Goal: Task Accomplishment & Management: Use online tool/utility

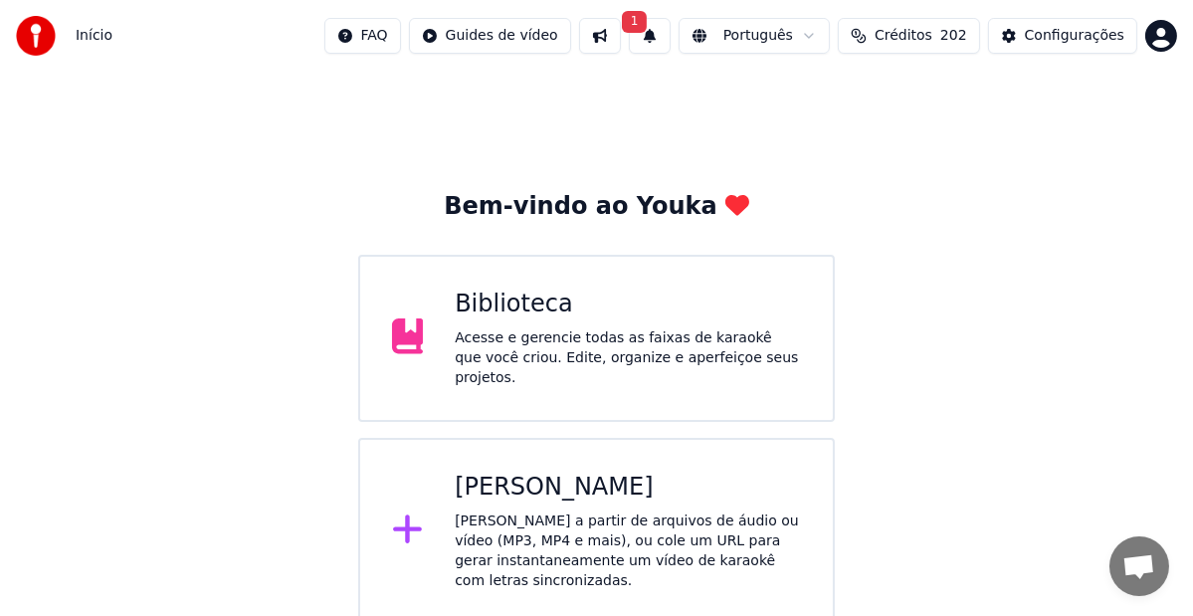
click at [557, 329] on div "Biblioteca Acesse e gerencie todas as faixas de karaokê que você criou. Edite, …" at bounding box center [628, 339] width 346 height 100
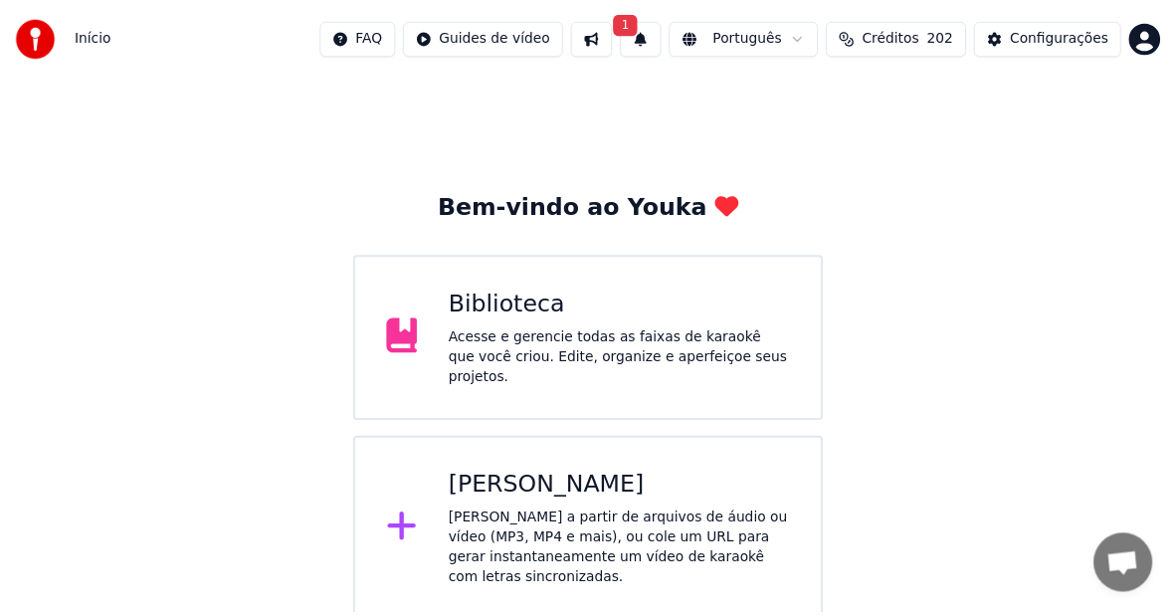
scroll to position [5, 0]
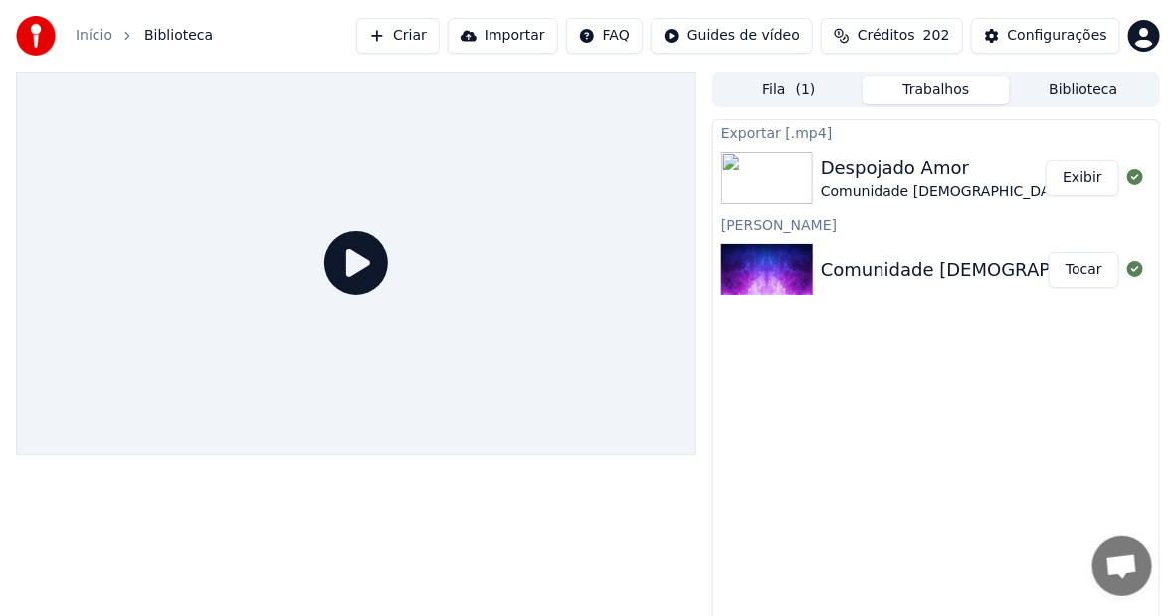
click at [931, 167] on div "Despojado Amor" at bounding box center [974, 168] width 307 height 28
click at [905, 176] on div "Despojado Amor" at bounding box center [974, 168] width 307 height 28
click at [777, 88] on button "Fila ( 1 )" at bounding box center [788, 90] width 147 height 29
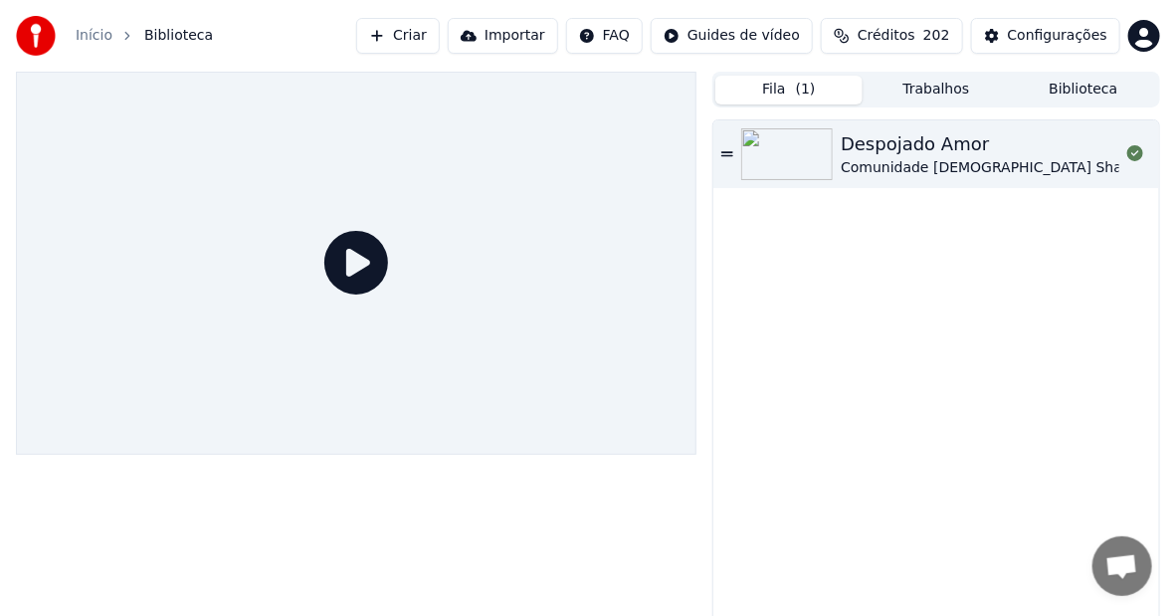
click at [885, 155] on div "Despojado Amor" at bounding box center [994, 144] width 307 height 28
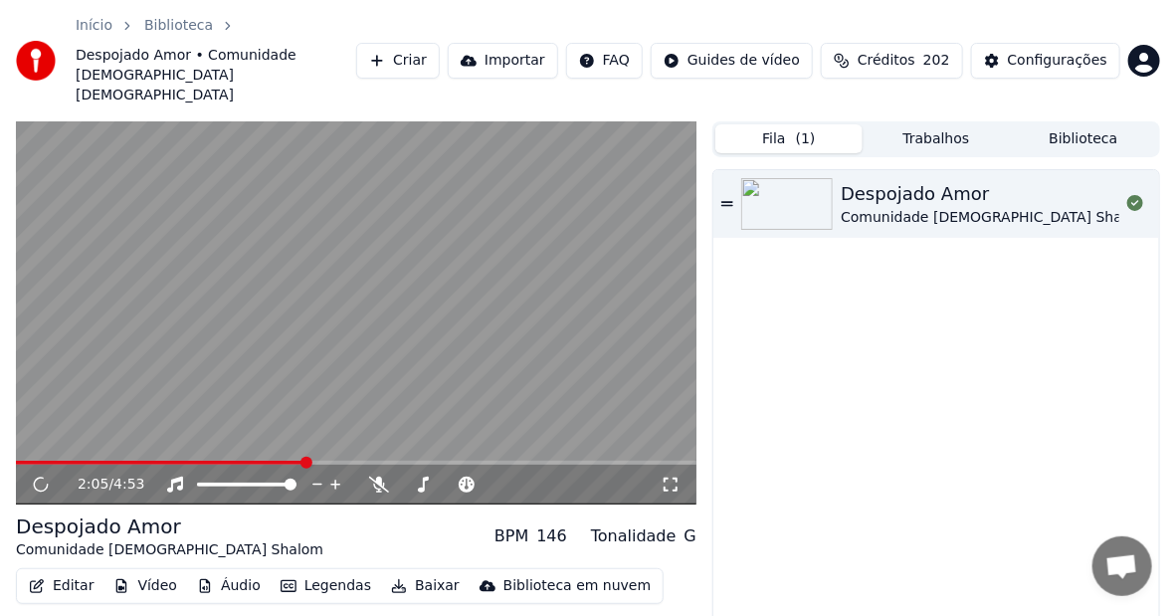
click at [305, 461] on span at bounding box center [356, 463] width 681 height 4
click at [376, 477] on icon at bounding box center [379, 485] width 20 height 16
click at [40, 477] on icon at bounding box center [55, 485] width 46 height 16
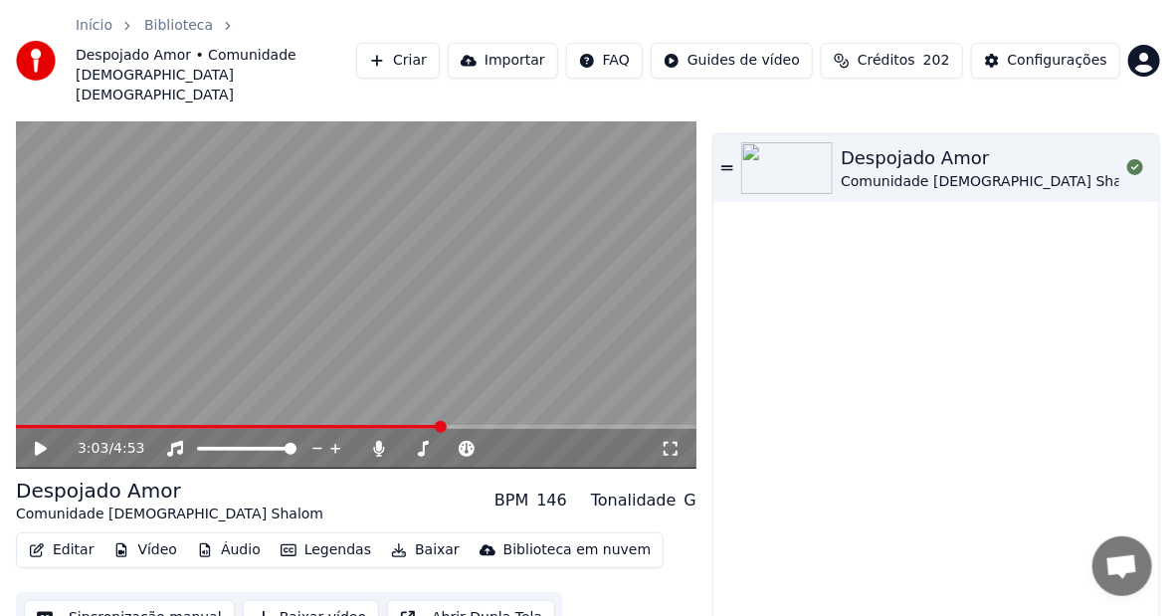
click at [119, 600] on button "Sincronização manual" at bounding box center [129, 618] width 211 height 36
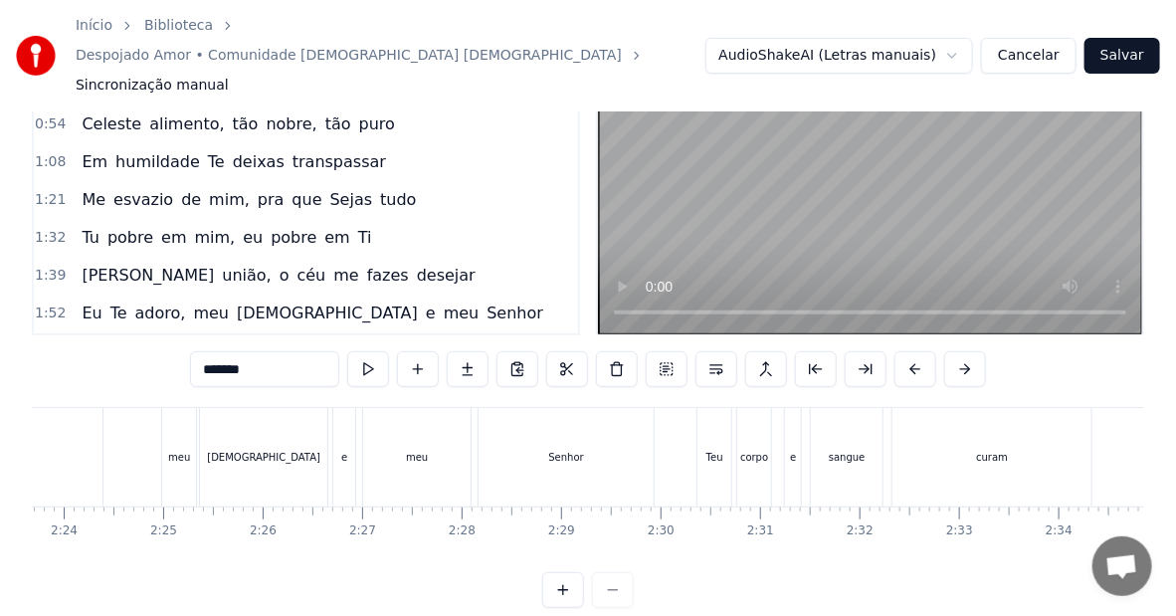
scroll to position [0, 14320]
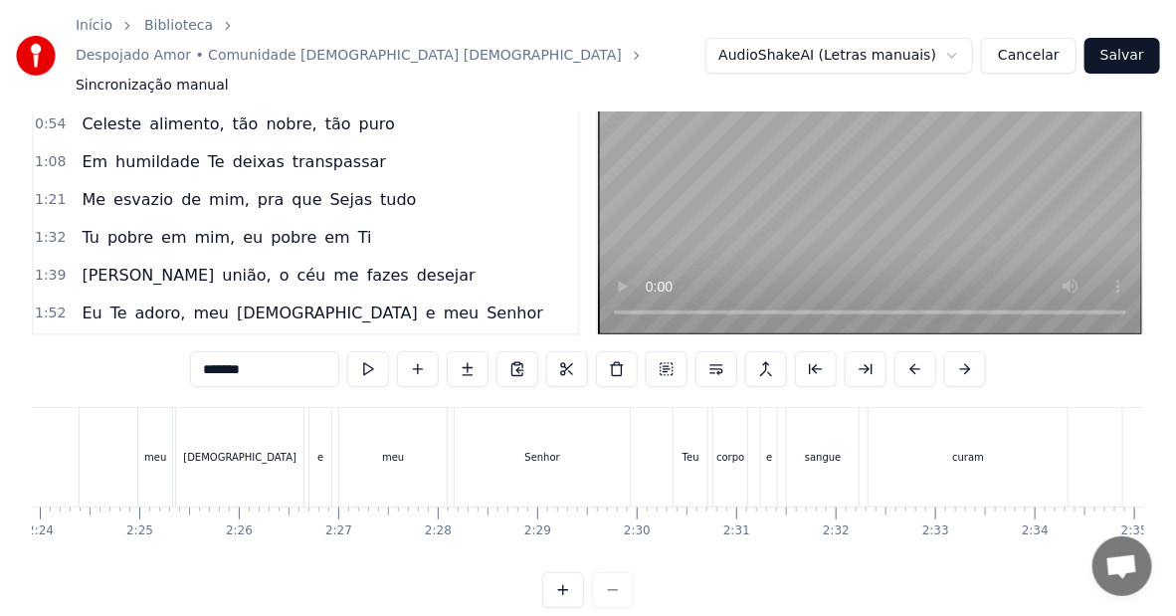
click at [543, 450] on div "Senhor" at bounding box center [541, 457] width 35 height 15
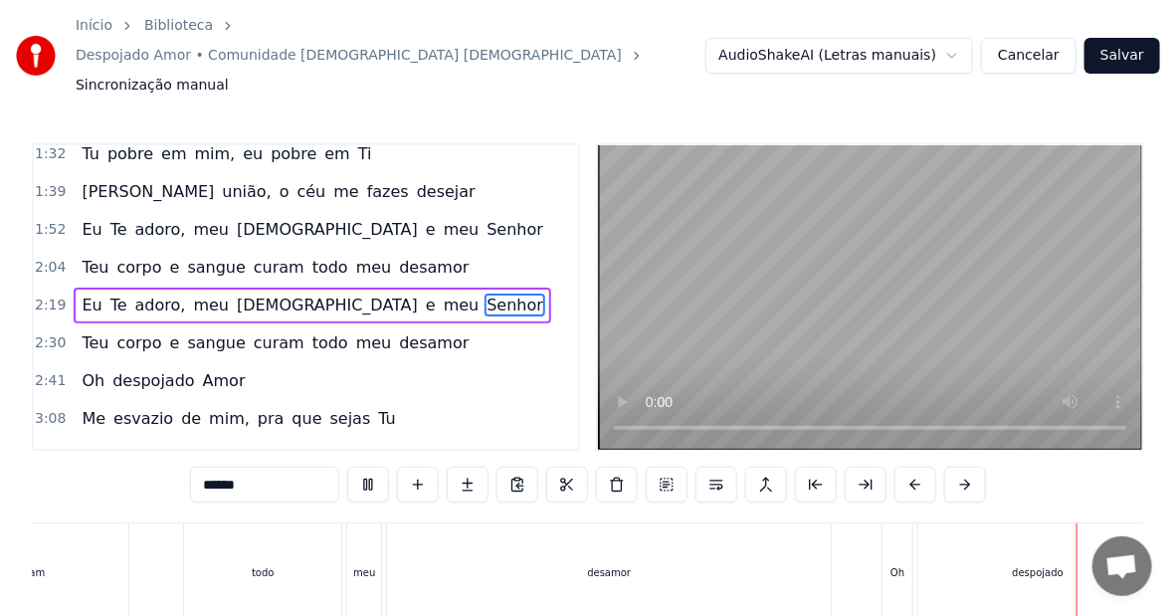
scroll to position [0, 16199]
click at [656, 541] on div "Amor" at bounding box center [917, 572] width 1371 height 99
type input "****"
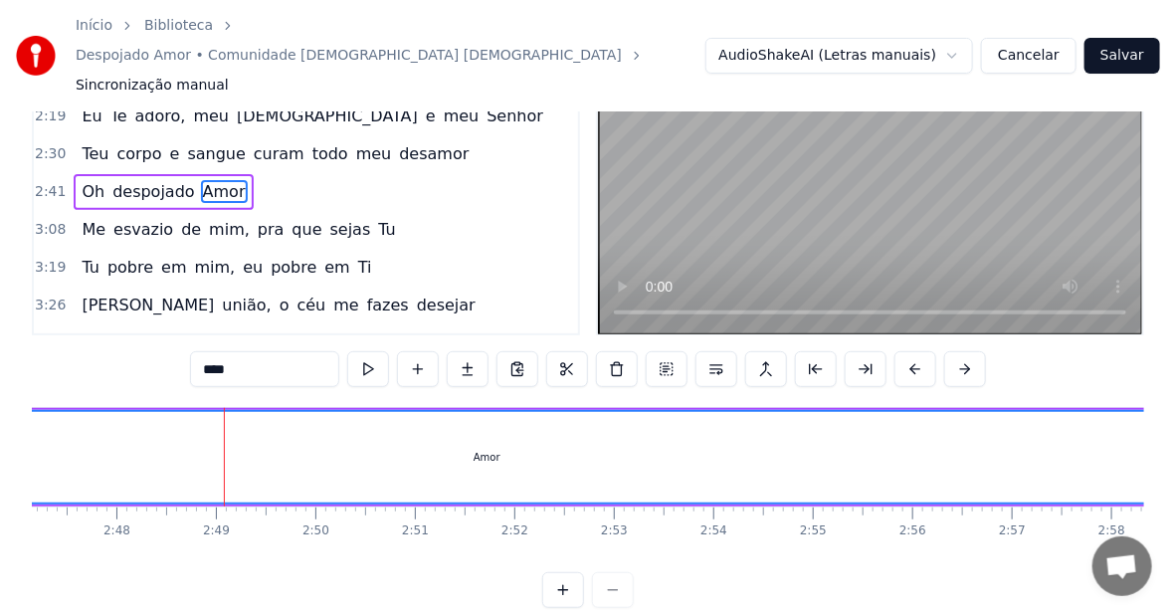
scroll to position [0, 16891]
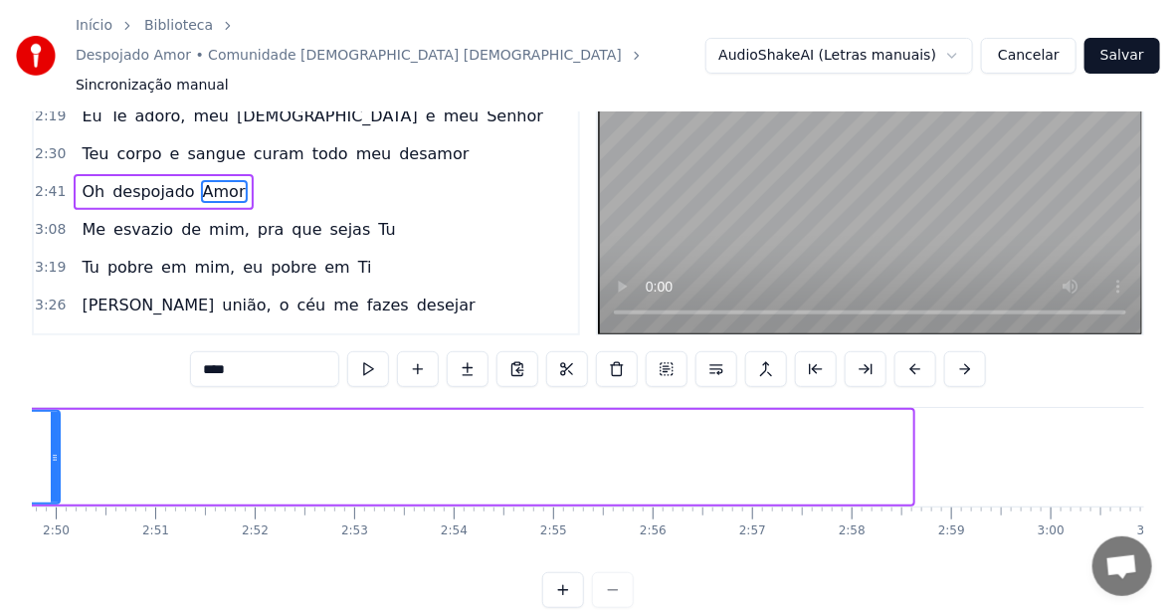
drag, startPoint x: 909, startPoint y: 414, endPoint x: 55, endPoint y: 429, distance: 854.8
click at [55, 429] on div at bounding box center [55, 457] width 8 height 91
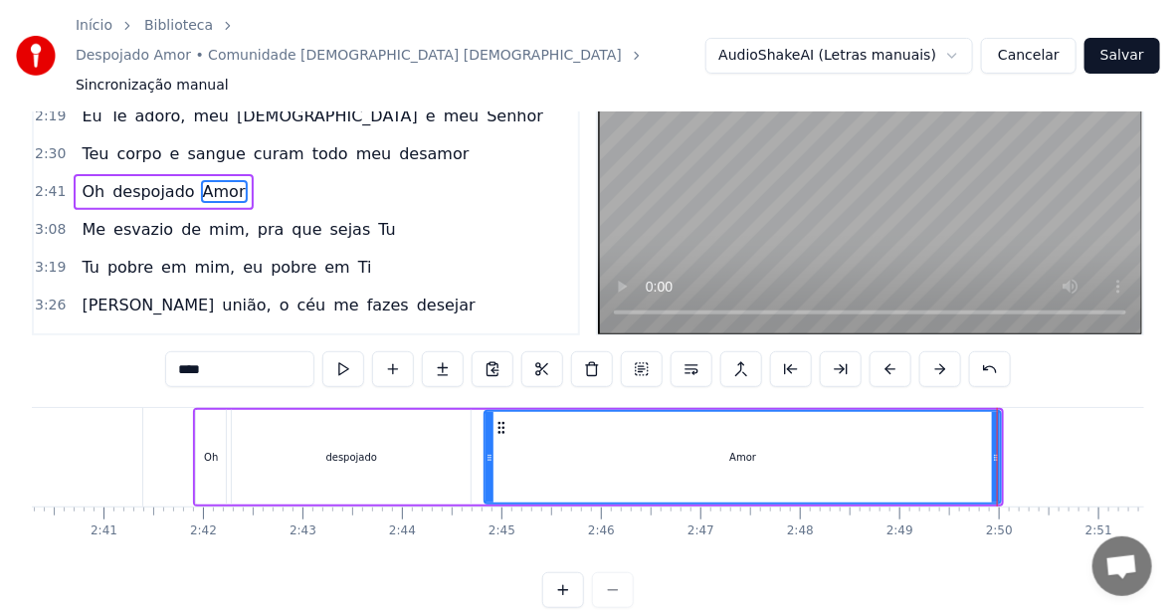
scroll to position [0, 15971]
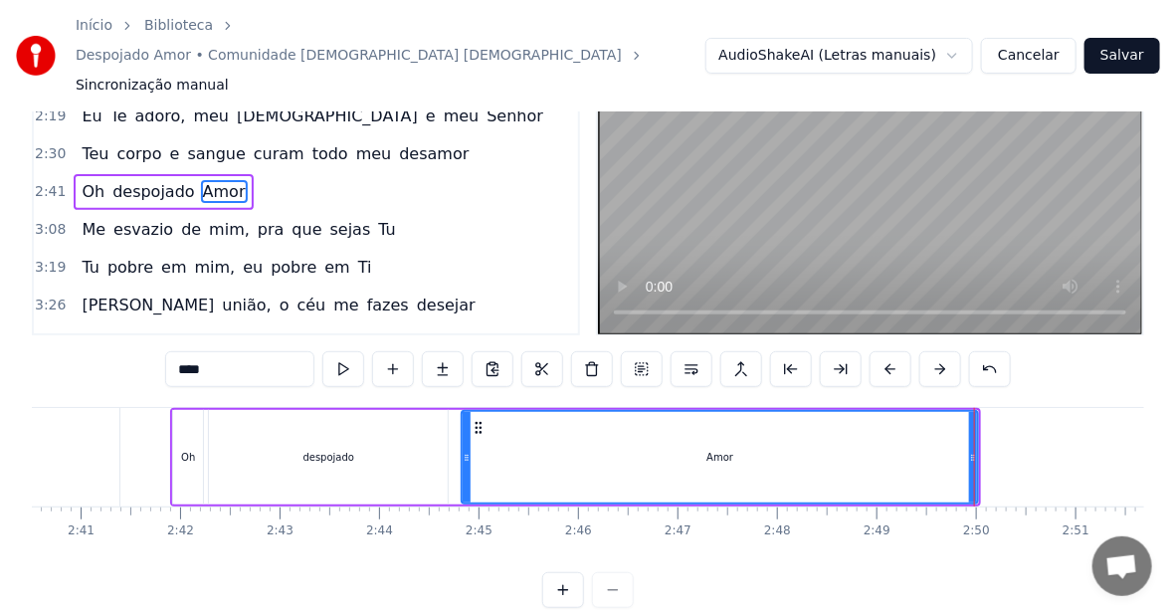
drag, startPoint x: 973, startPoint y: 419, endPoint x: 878, endPoint y: 428, distance: 95.9
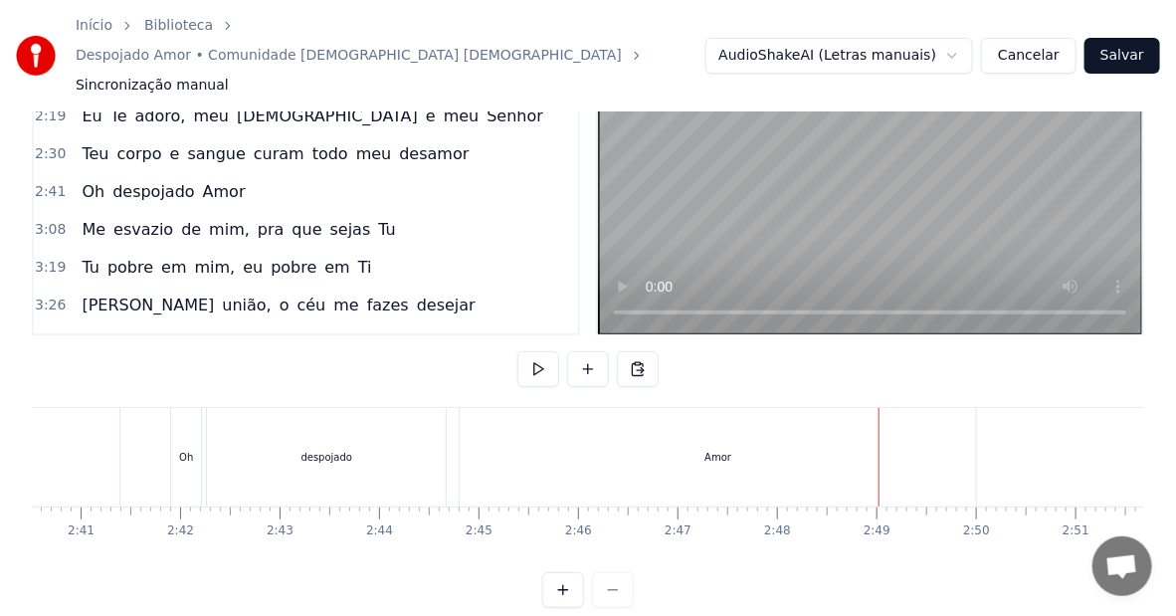
click at [791, 426] on div "Amor" at bounding box center [718, 457] width 516 height 99
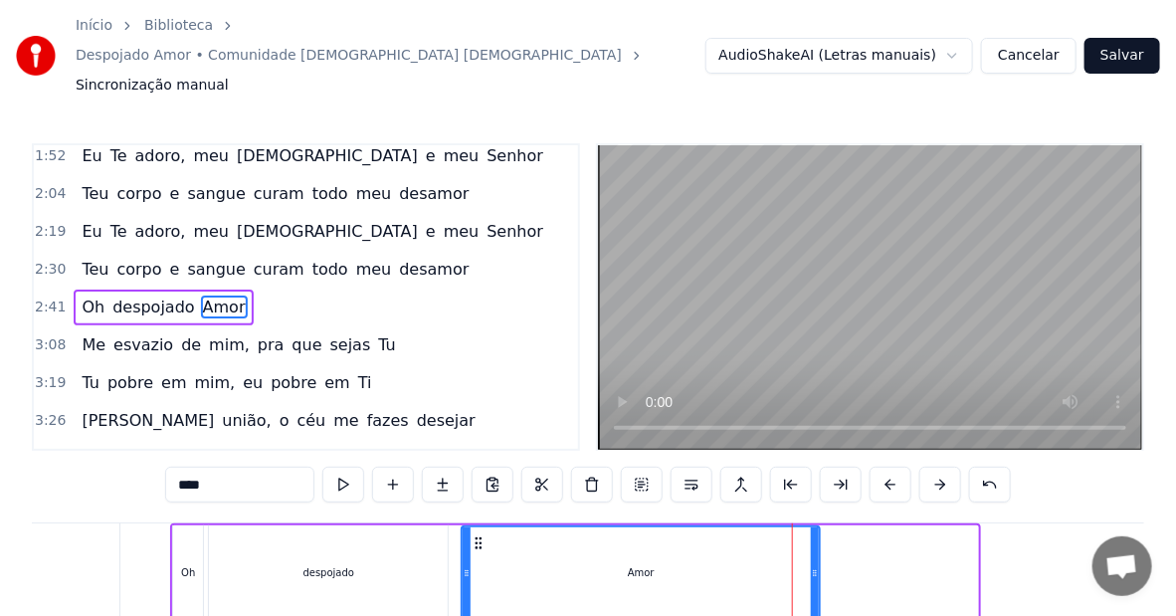
drag, startPoint x: 973, startPoint y: 534, endPoint x: 815, endPoint y: 549, distance: 158.9
click at [815, 549] on div at bounding box center [815, 572] width 8 height 91
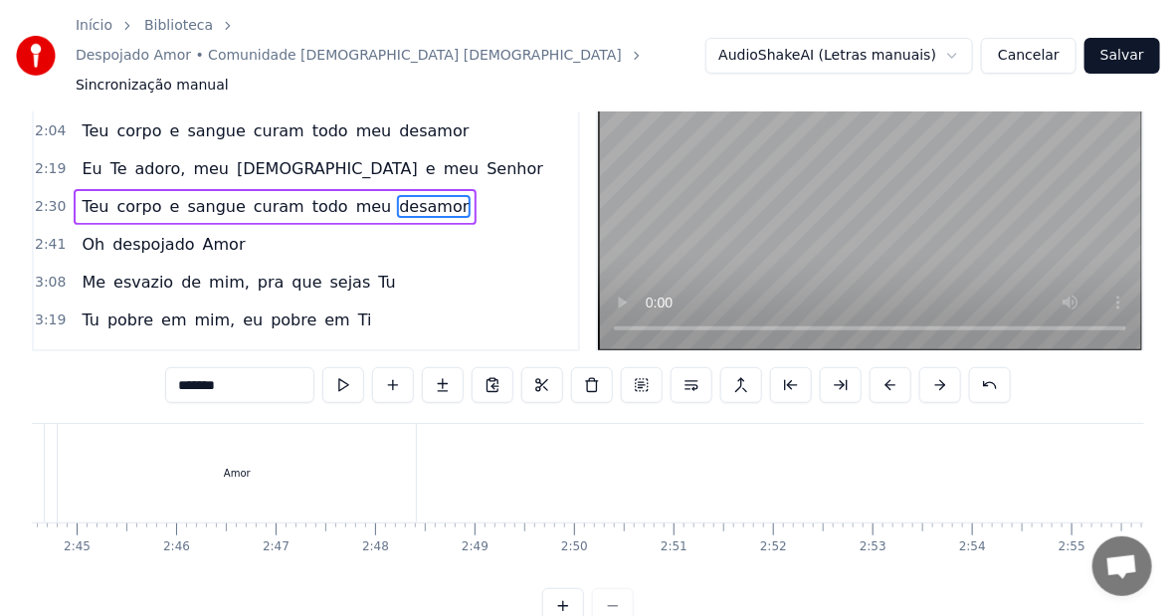
scroll to position [0, 16112]
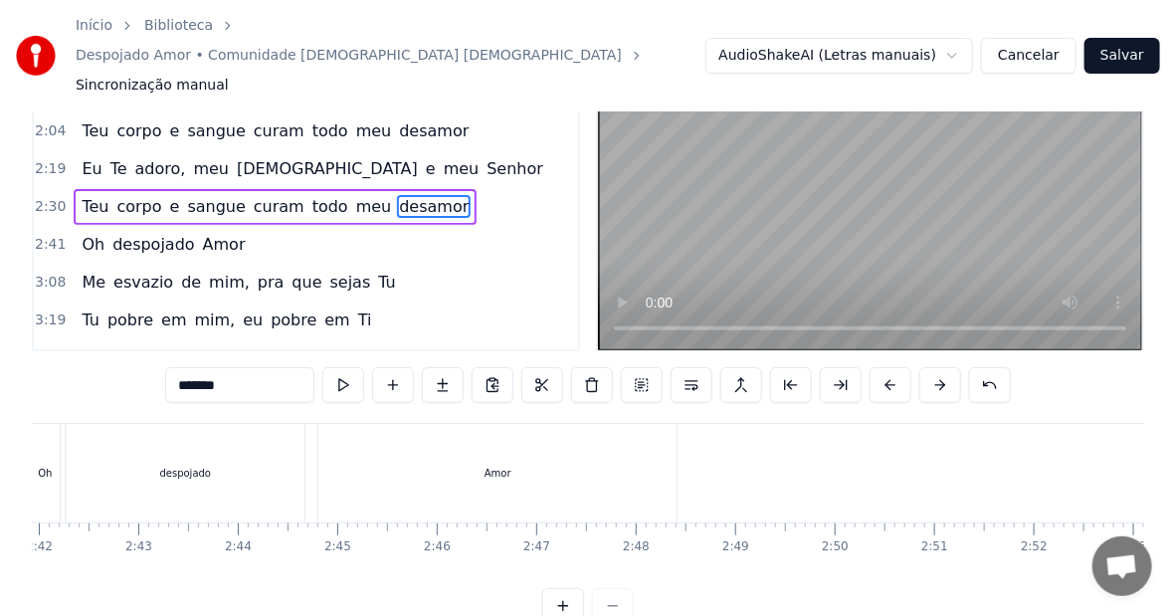
click at [36, 427] on div "Oh" at bounding box center [45, 473] width 30 height 99
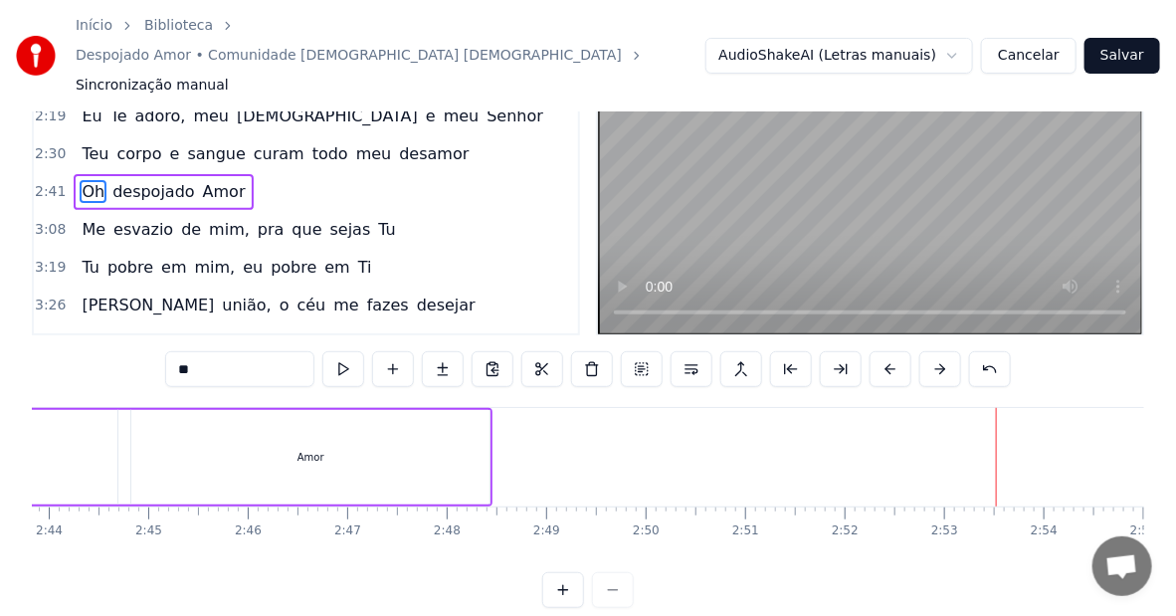
scroll to position [0, 16136]
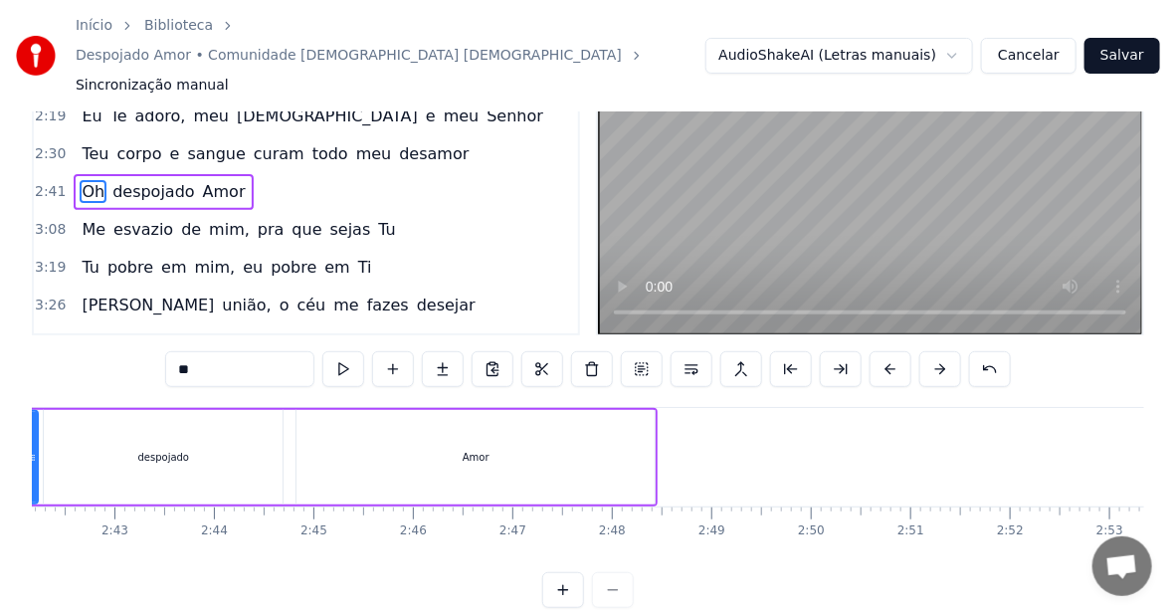
click at [625, 423] on div "Amor" at bounding box center [476, 457] width 358 height 95
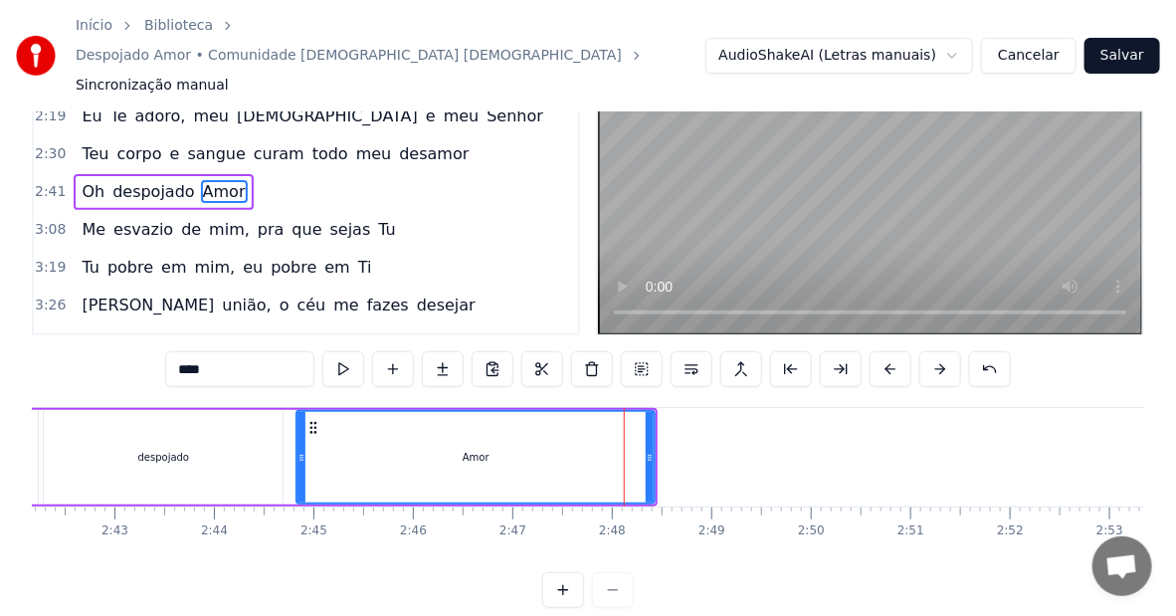
scroll to position [0, 0]
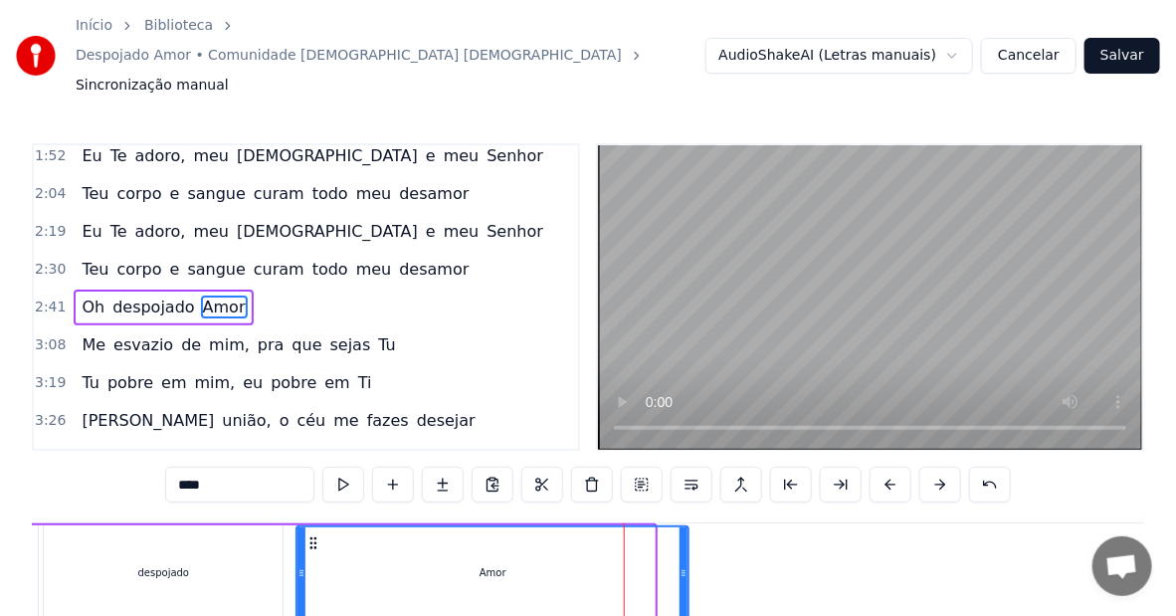
drag, startPoint x: 650, startPoint y: 536, endPoint x: 684, endPoint y: 541, distance: 34.2
click at [684, 541] on div at bounding box center [684, 572] width 8 height 91
click at [181, 525] on div "despojado" at bounding box center [163, 572] width 239 height 95
type input "*********"
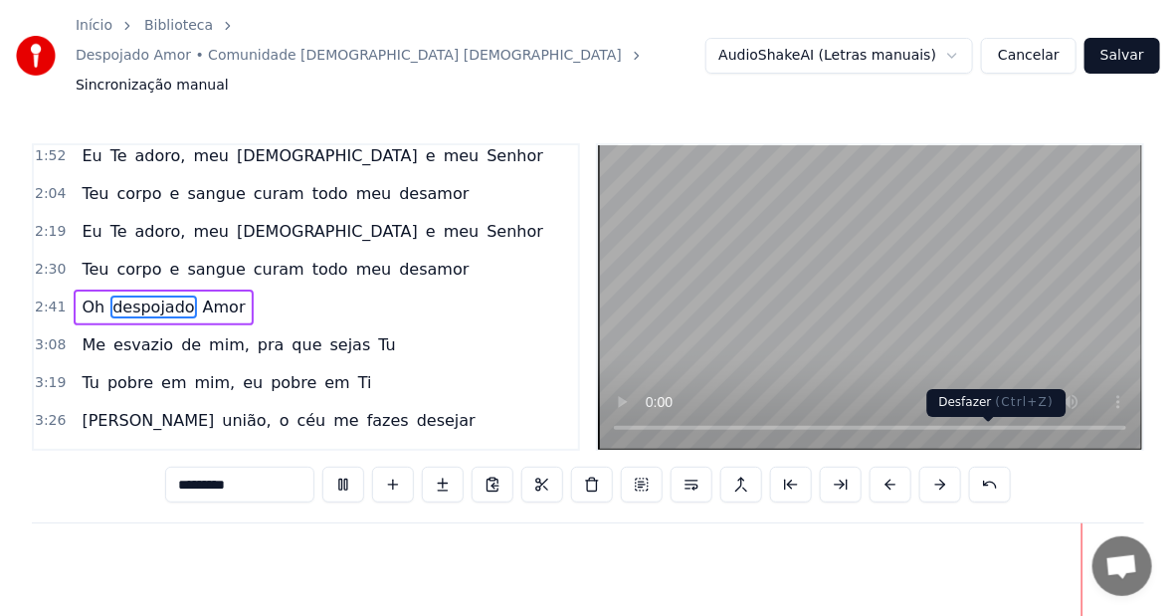
scroll to position [0, 18002]
click at [1139, 38] on button "Salvar" at bounding box center [1123, 56] width 76 height 36
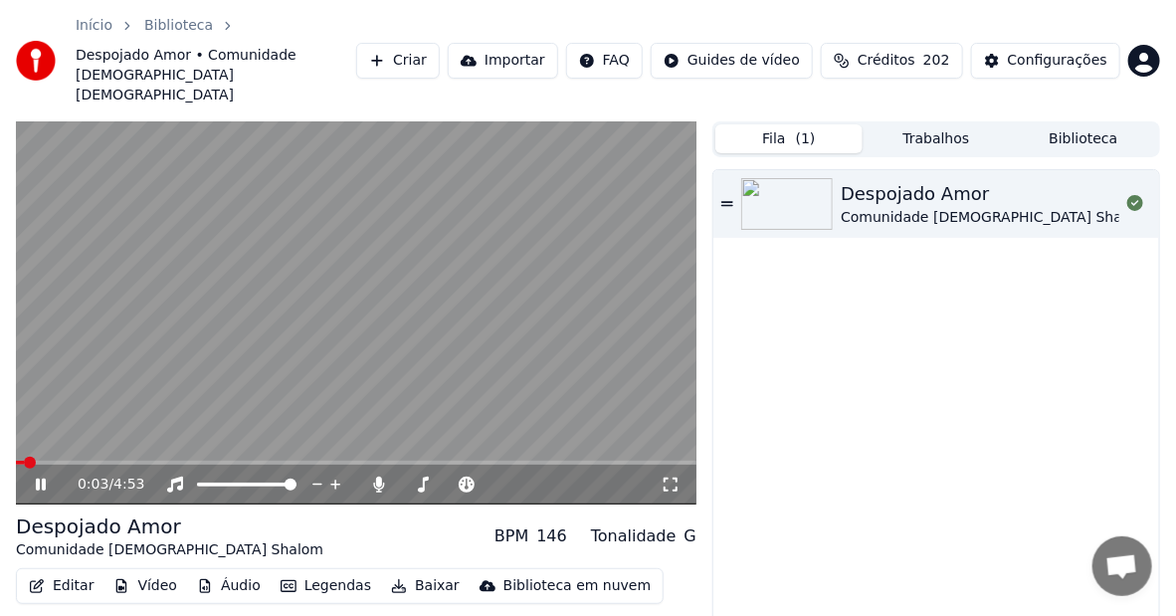
click at [36, 479] on icon at bounding box center [41, 485] width 10 height 12
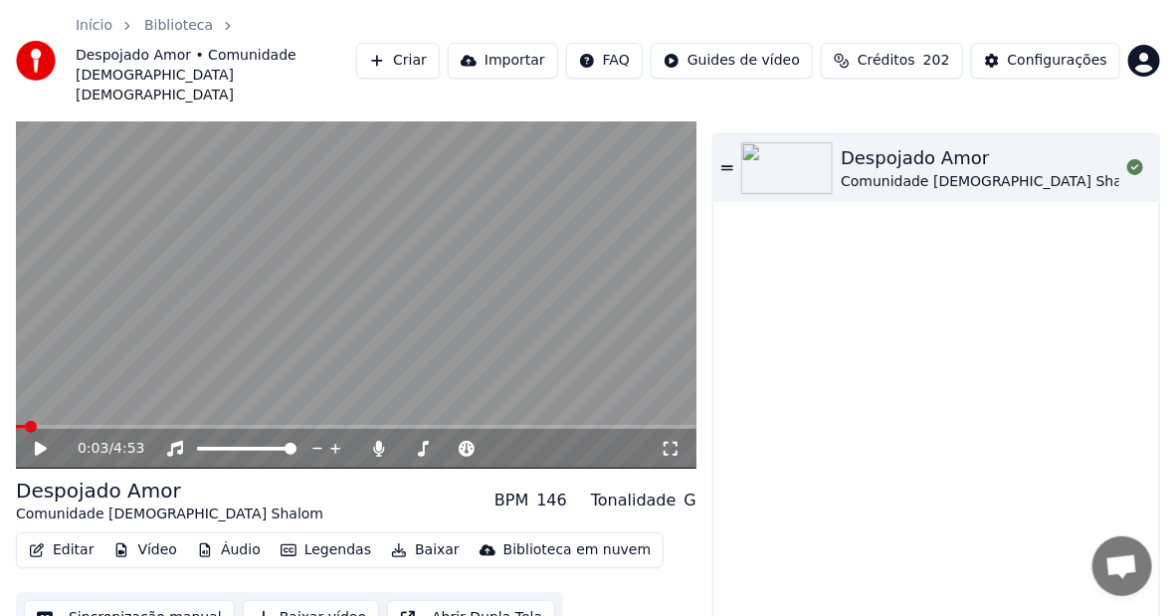
click at [270, 600] on button "Baixar vídeo" at bounding box center [311, 618] width 136 height 36
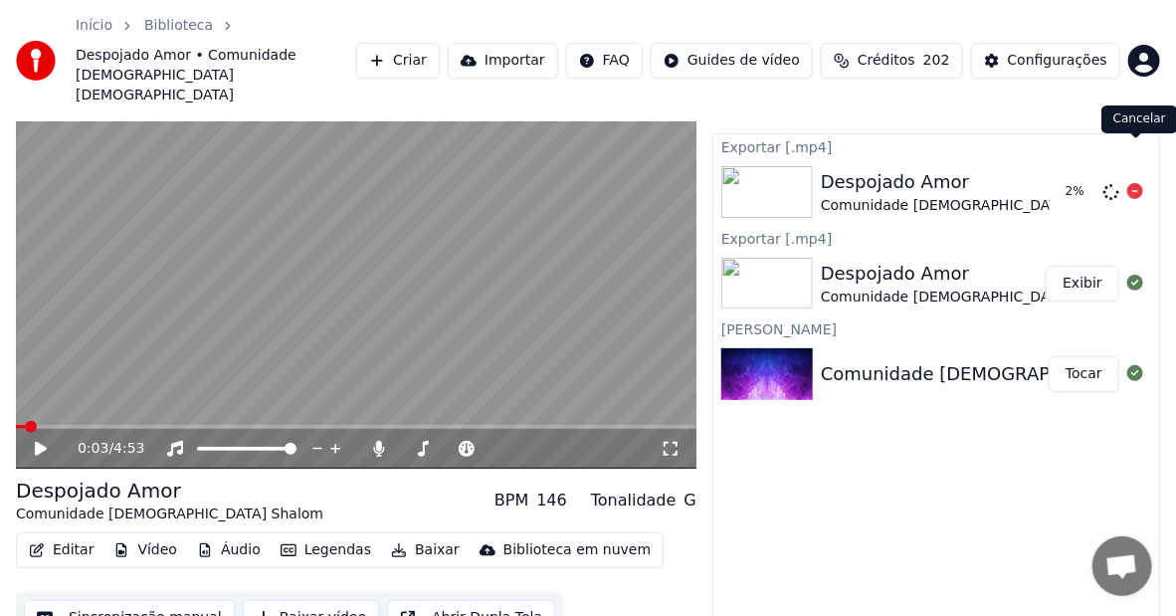
click at [1132, 183] on icon at bounding box center [1135, 191] width 16 height 16
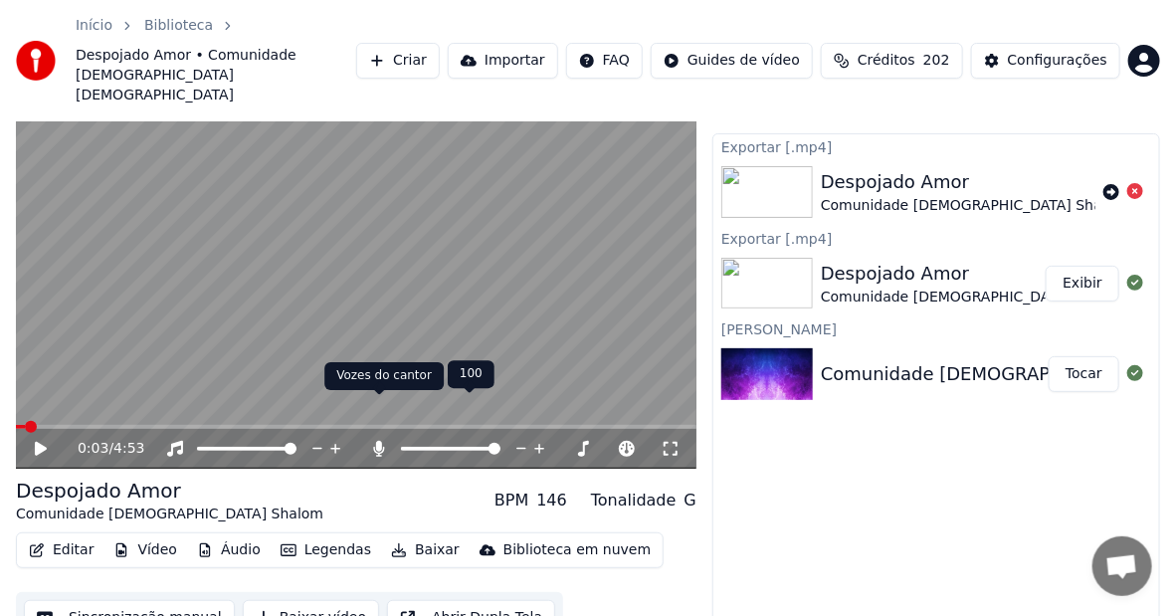
click at [375, 441] on icon at bounding box center [379, 449] width 20 height 16
click at [305, 600] on button "Baixar vídeo" at bounding box center [311, 618] width 136 height 36
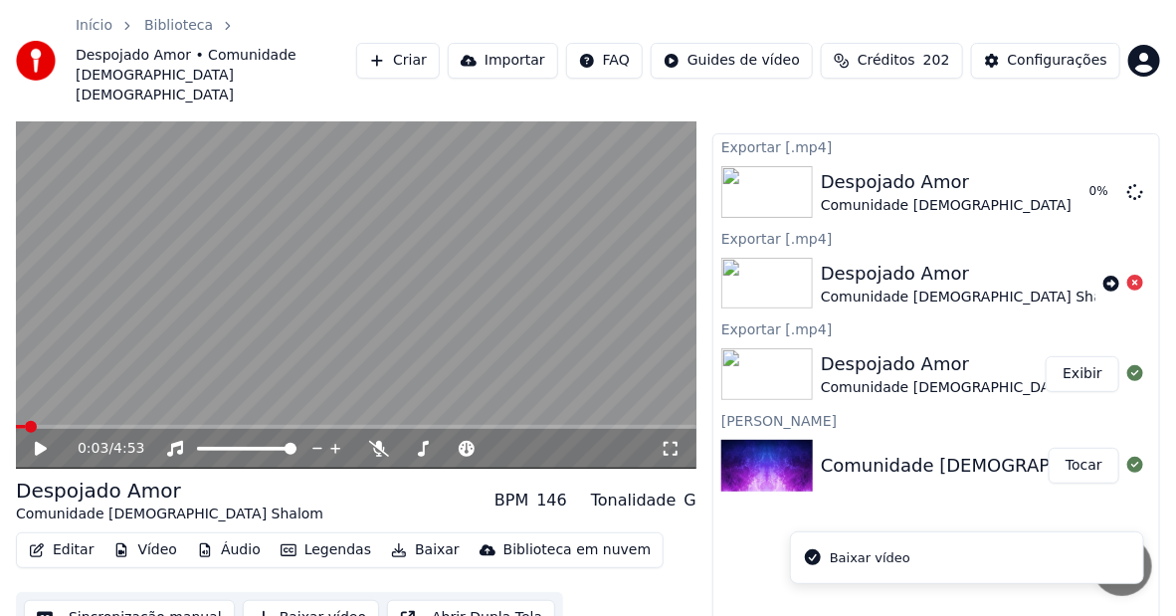
click at [291, 600] on button "Baixar vídeo" at bounding box center [311, 618] width 136 height 36
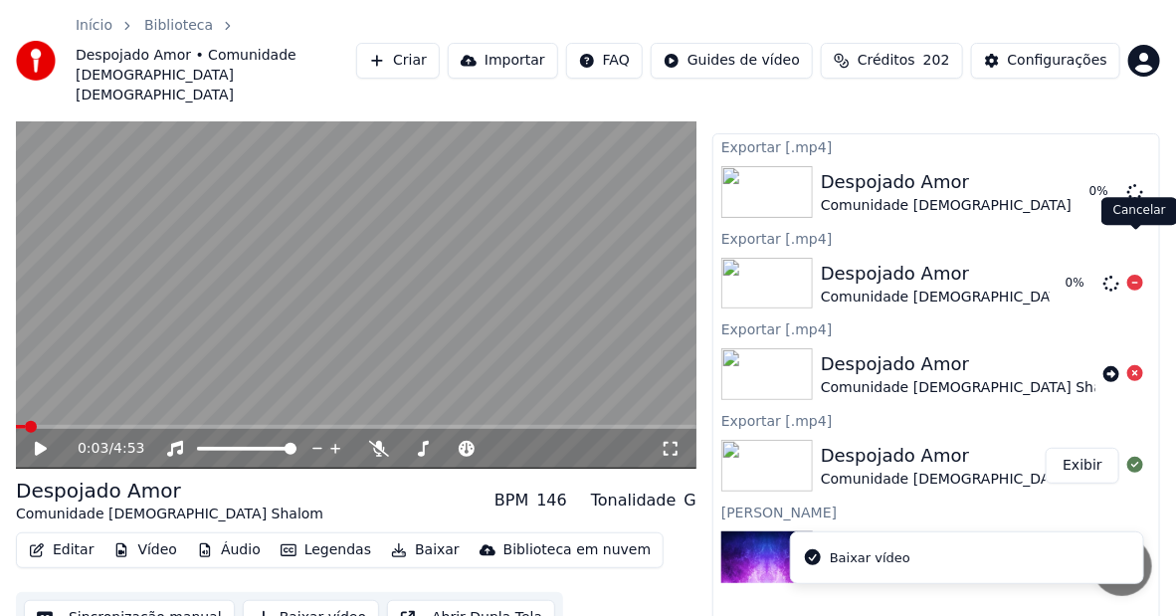
click at [1136, 275] on icon at bounding box center [1135, 283] width 16 height 16
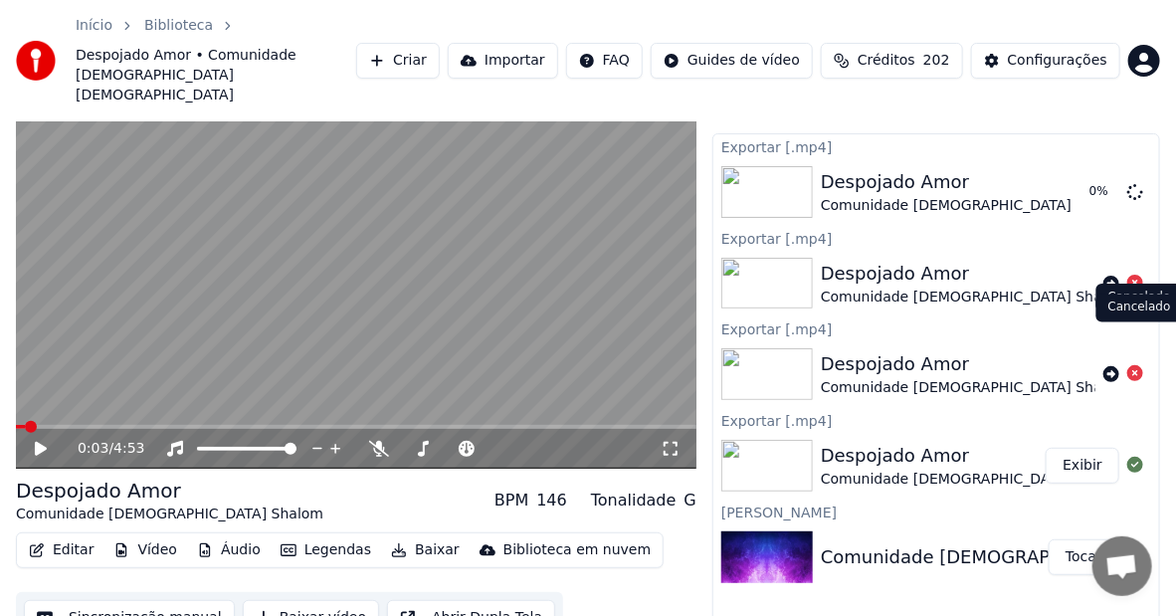
click at [1136, 365] on icon at bounding box center [1135, 373] width 16 height 16
click at [1135, 275] on icon at bounding box center [1135, 283] width 16 height 16
